Goal: Information Seeking & Learning: Check status

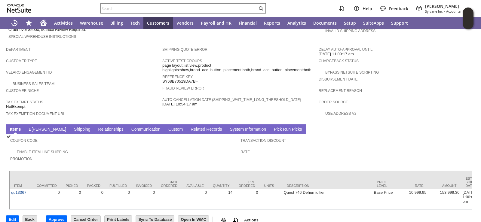
click at [104, 98] on span "Tax Exempt Status" at bounding box center [82, 101] width 153 height 6
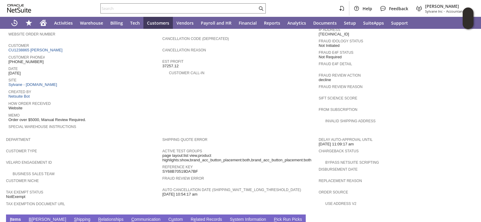
scroll to position [179, 0]
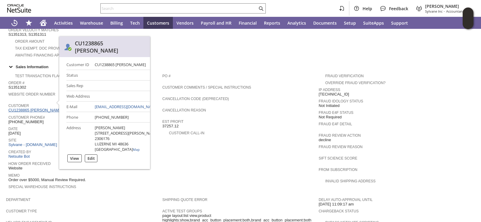
click at [44, 108] on link "CU1238865 [PERSON_NAME]" at bounding box center [36, 110] width 56 height 5
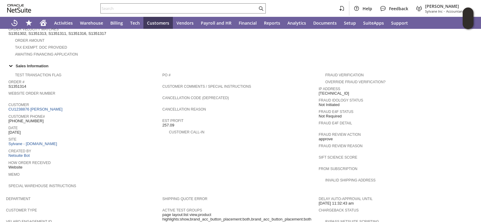
scroll to position [334, 0]
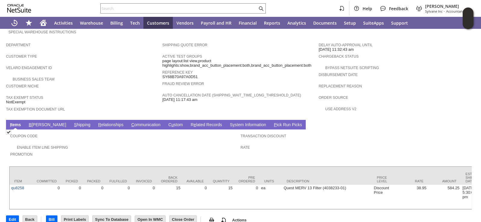
click at [72, 122] on link "S hipping" at bounding box center [82, 125] width 20 height 6
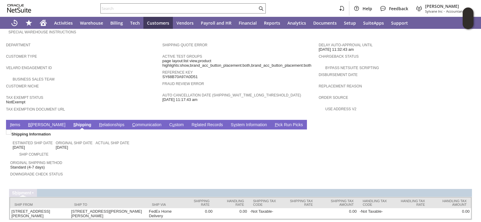
click at [99, 159] on div "Original Shipping Method Standard (4-7 days)" at bounding box center [123, 164] width 227 height 11
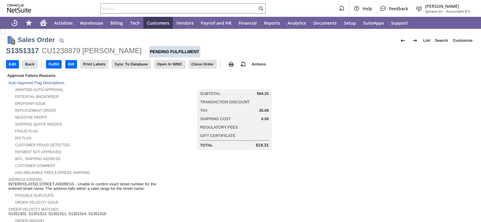
scroll to position [330, 0]
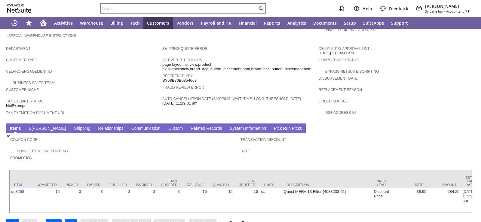
click at [72, 126] on link "S hipping" at bounding box center [82, 129] width 20 height 6
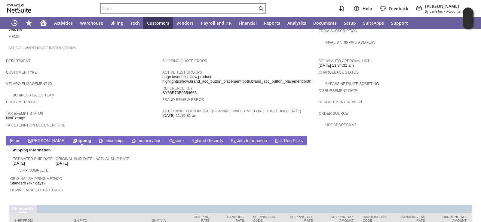
click at [90, 110] on div "Tax Exempt Status NotExempt" at bounding box center [82, 115] width 153 height 11
click at [129, 80] on div "Velaro Engagement ID" at bounding box center [82, 85] width 153 height 11
click at [118, 91] on div "Business Sales Team" at bounding box center [84, 94] width 156 height 6
click at [14, 138] on link "I tems" at bounding box center [14, 141] width 13 height 6
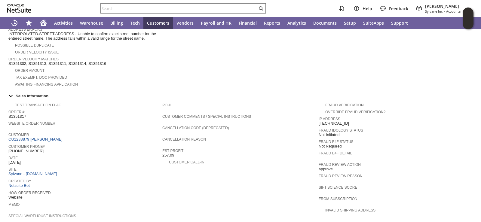
scroll to position [168, 0]
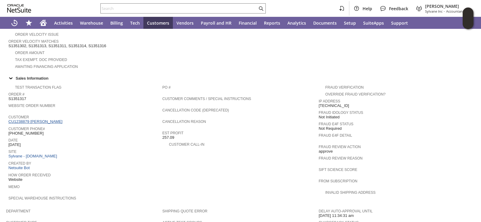
click at [47, 119] on link "CU1238879 Charles Friese" at bounding box center [36, 121] width 56 height 5
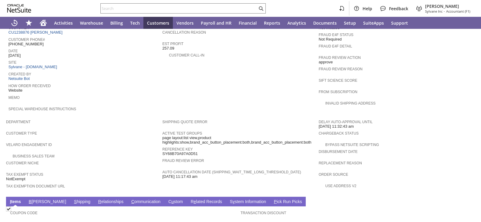
scroll to position [270, 0]
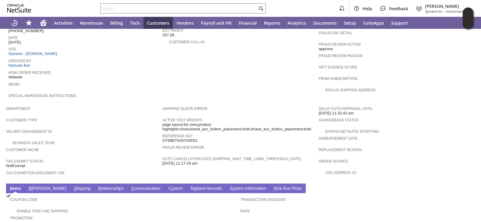
click at [72, 186] on link "S hipping" at bounding box center [82, 189] width 20 height 6
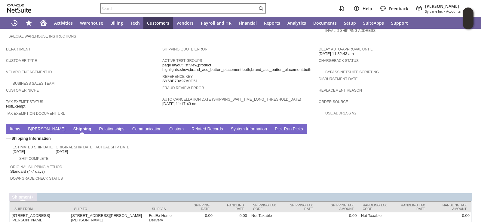
scroll to position [339, 0]
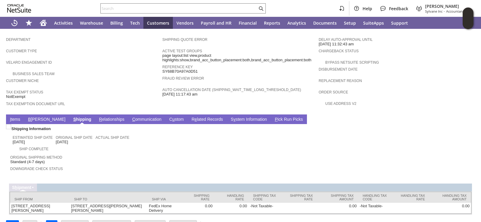
click at [118, 70] on div "Business Sales Team" at bounding box center [84, 73] width 156 height 6
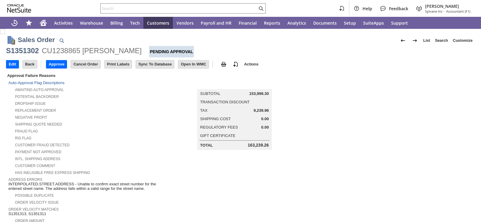
scroll to position [300, 0]
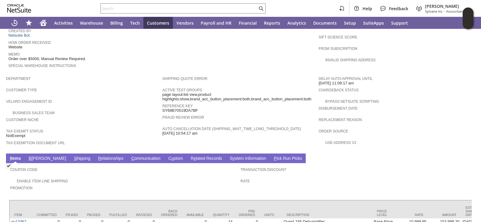
click at [34, 156] on link "B [PERSON_NAME]" at bounding box center [47, 159] width 40 height 6
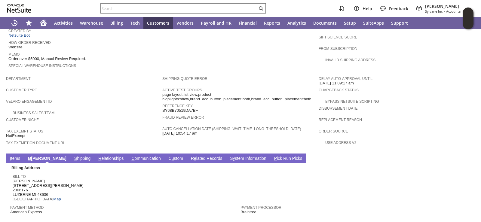
click at [73, 156] on link "S hipping" at bounding box center [83, 159] width 20 height 6
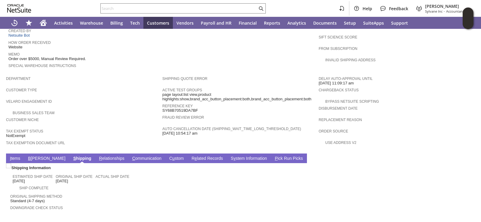
click at [125, 127] on span "Tax Exempt Status" at bounding box center [82, 130] width 153 height 6
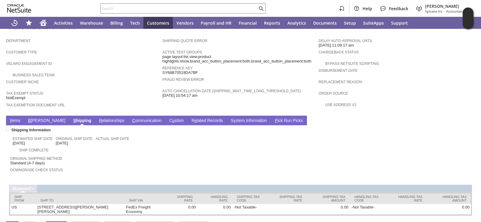
scroll to position [339, 0]
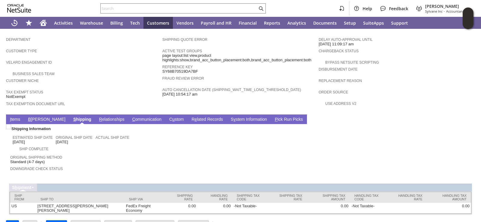
click at [14, 117] on link "I tems" at bounding box center [14, 120] width 13 height 6
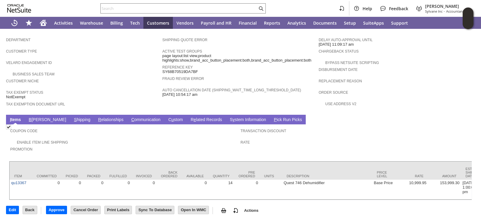
scroll to position [330, 0]
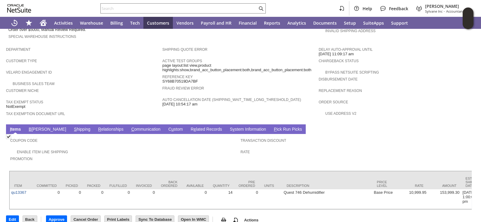
click at [125, 98] on span "Tax Exempt Status" at bounding box center [82, 101] width 153 height 6
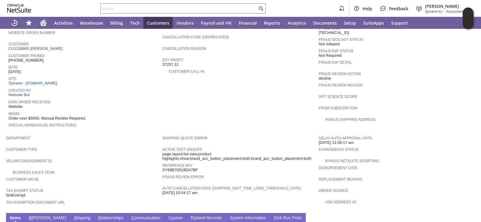
scroll to position [239, 0]
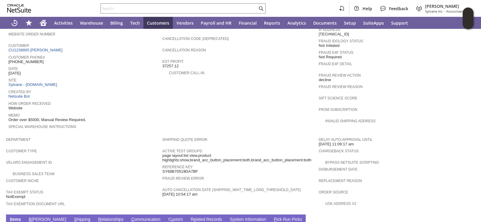
click at [135, 136] on span "Department" at bounding box center [82, 139] width 153 height 6
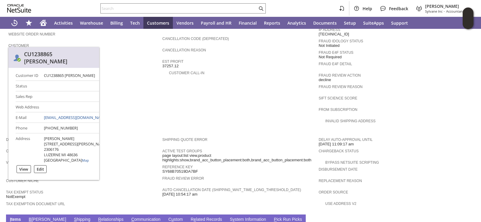
drag, startPoint x: 60, startPoint y: 41, endPoint x: 31, endPoint y: 44, distance: 29.5
click at [31, 44] on div "Customer CU1238865 Charles Friese" at bounding box center [83, 47] width 151 height 11
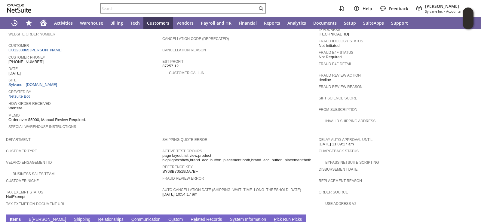
copy link "[PERSON_NAME]"
click at [79, 100] on span "How Order Received" at bounding box center [83, 103] width 151 height 6
drag, startPoint x: 8, startPoint y: 54, endPoint x: 48, endPoint y: 56, distance: 39.7
click at [48, 56] on div "Customer Phone# (989) 390-0905" at bounding box center [83, 58] width 151 height 11
copy span "[PHONE_NUMBER]"
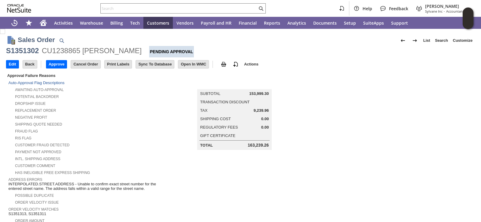
click at [158, 98] on td "Potential Backorder" at bounding box center [85, 96] width 154 height 7
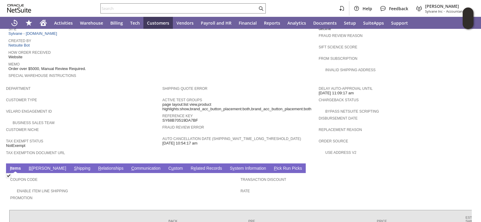
scroll to position [330, 0]
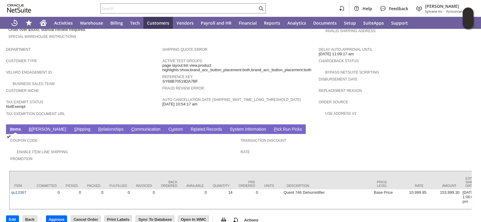
click at [34, 127] on link "B [PERSON_NAME]" at bounding box center [47, 130] width 40 height 6
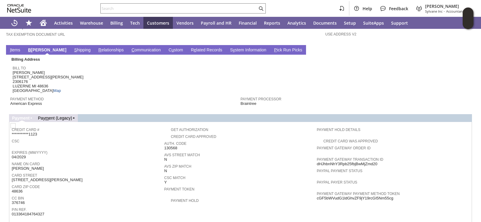
scroll to position [420, 0]
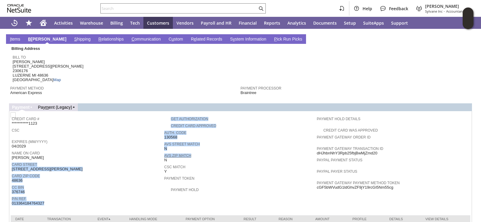
drag, startPoint x: 162, startPoint y: 141, endPoint x: 195, endPoint y: 141, distance: 33.1
click at [193, 141] on tr "**********" at bounding box center [240, 160] width 457 height 93
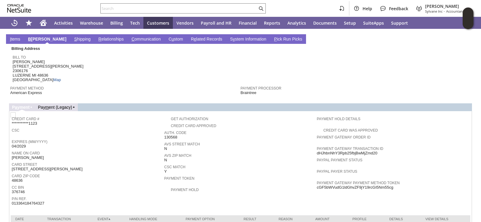
click at [218, 152] on span "AVS ZIP Match" at bounding box center [238, 155] width 149 height 6
click at [120, 65] on div "Bill To Charles Friese 4190 Sieting DR 2306176 LUZERNE MI 48636 United States M…" at bounding box center [125, 67] width 225 height 29
click at [98, 58] on div "Bill To Charles Friese 4190 Sieting DR 2306176 LUZERNE MI 48636 United States M…" at bounding box center [125, 67] width 225 height 29
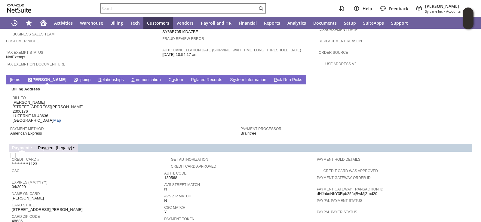
scroll to position [330, 0]
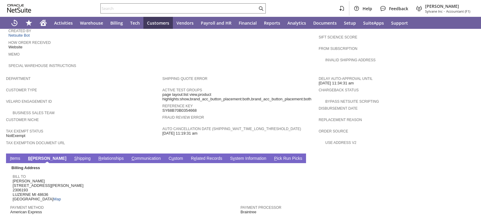
click at [152, 175] on div "Bill To [PERSON_NAME] [STREET_ADDRESS][PERSON_NAME] Map" at bounding box center [125, 187] width 225 height 29
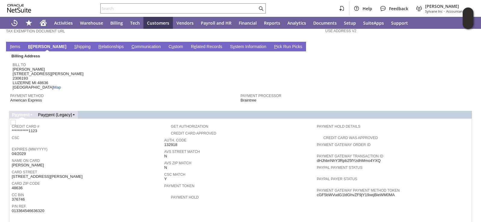
scroll to position [421, 0]
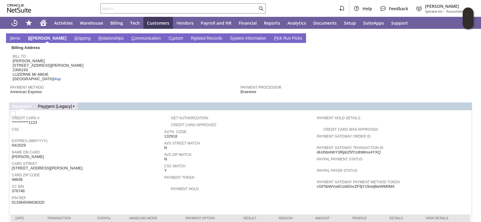
click at [125, 126] on span "CSC" at bounding box center [86, 129] width 149 height 6
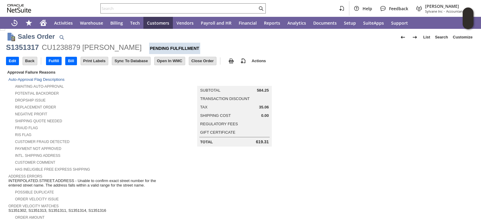
scroll to position [0, 0]
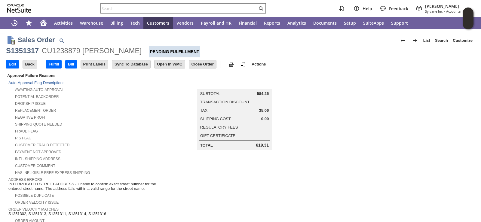
click at [114, 104] on div "Dropship Issue" at bounding box center [85, 103] width 154 height 6
